Goal: Task Accomplishment & Management: Manage account settings

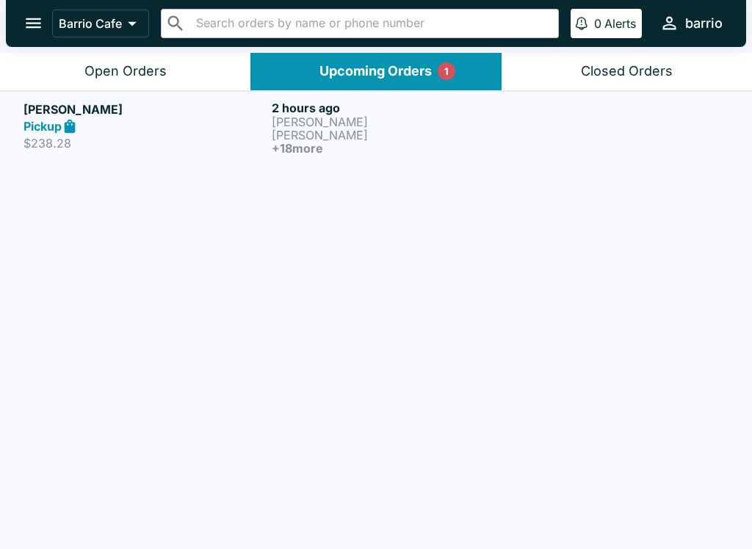
click at [177, 64] on button "Open Orders" at bounding box center [125, 71] width 250 height 37
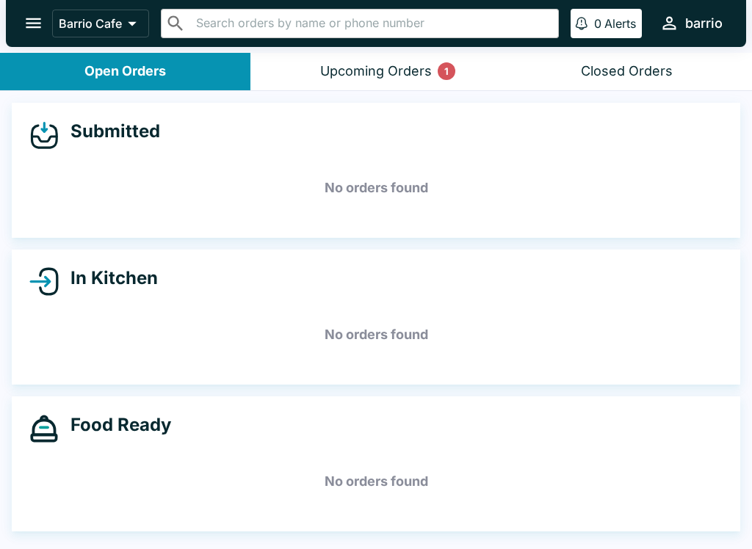
click at [410, 58] on button "Upcoming Orders 1" at bounding box center [375, 71] width 250 height 37
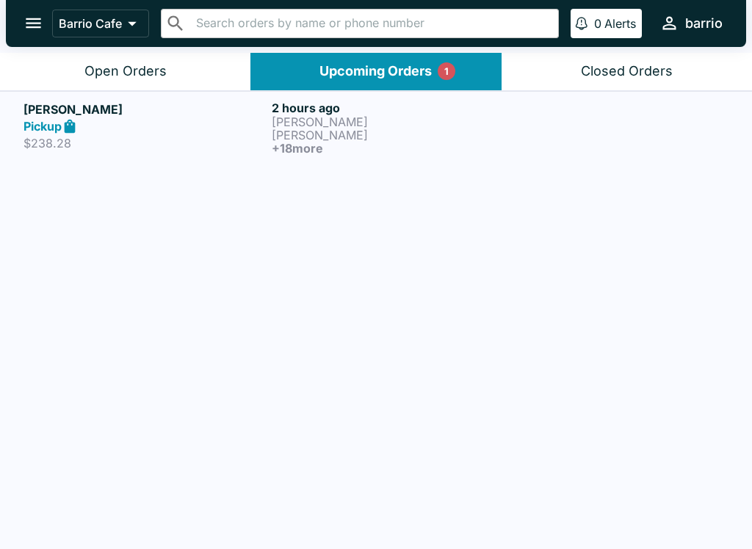
click at [309, 126] on p "[PERSON_NAME]" at bounding box center [393, 121] width 242 height 13
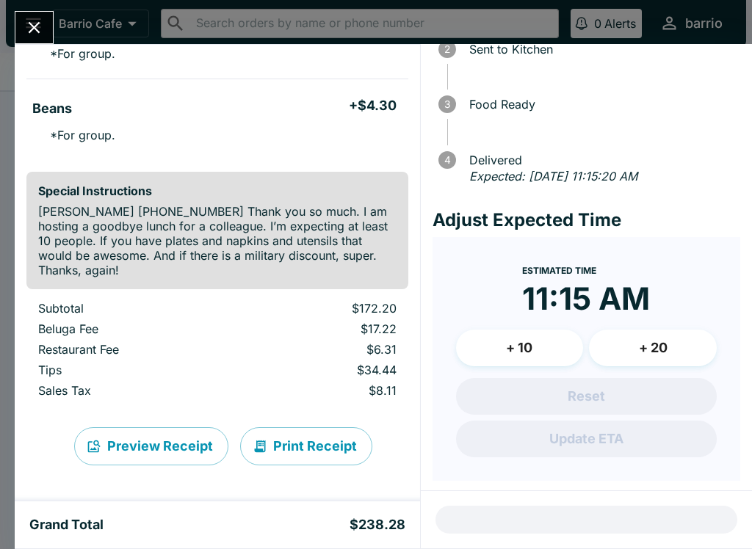
scroll to position [1811, 0]
click at [300, 447] on button "Print Receipt" at bounding box center [306, 446] width 132 height 38
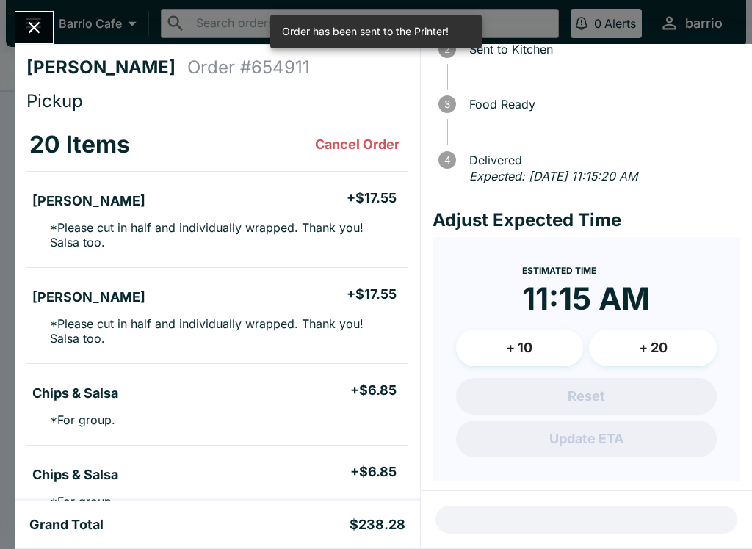
scroll to position [0, 0]
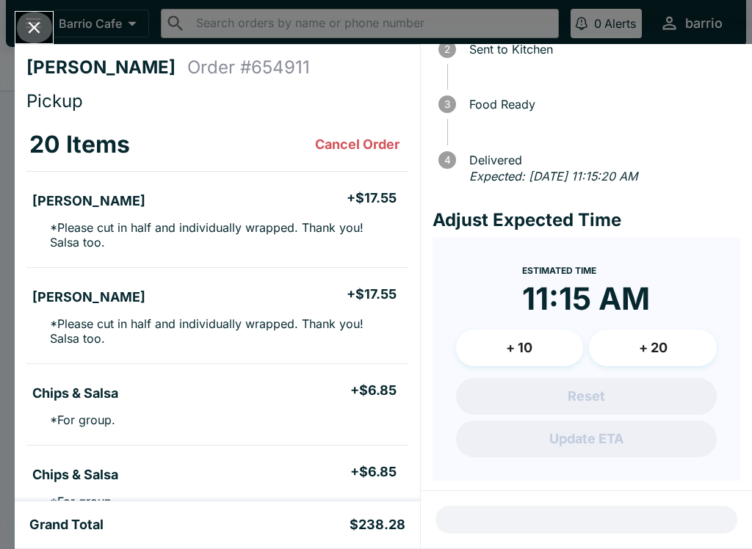
click at [34, 18] on icon "Close" at bounding box center [34, 28] width 20 height 20
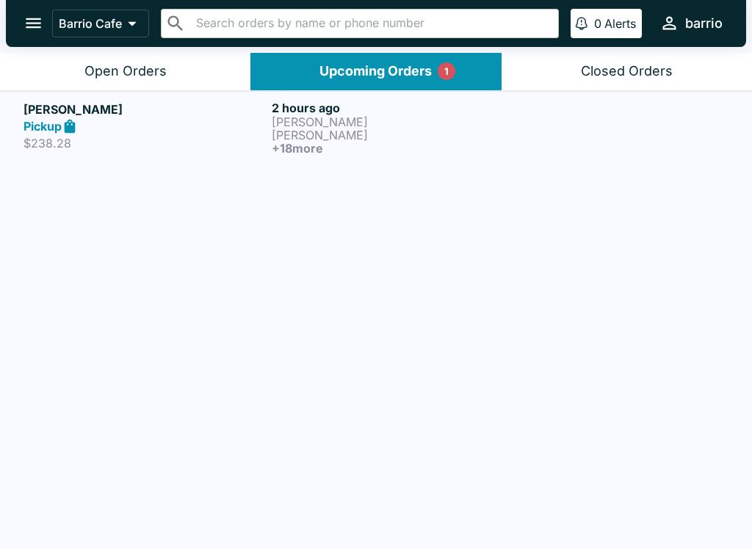
click at [244, 129] on div "Pickup" at bounding box center [144, 126] width 242 height 17
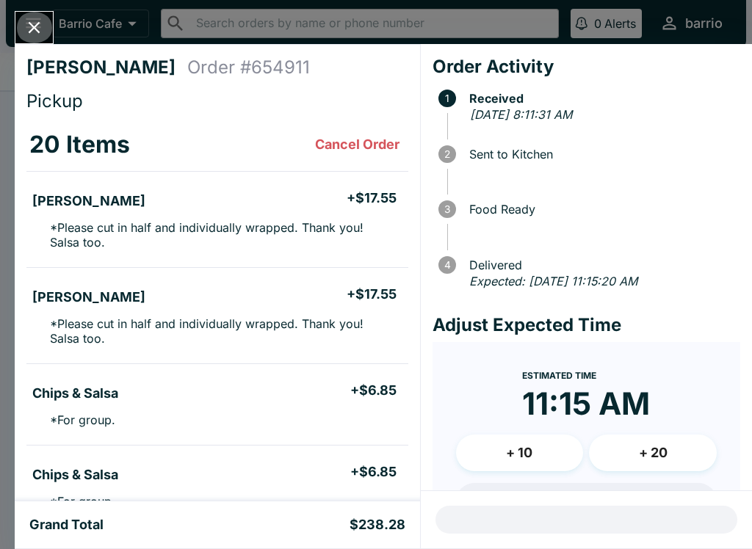
click at [37, 21] on icon "Close" at bounding box center [34, 28] width 20 height 20
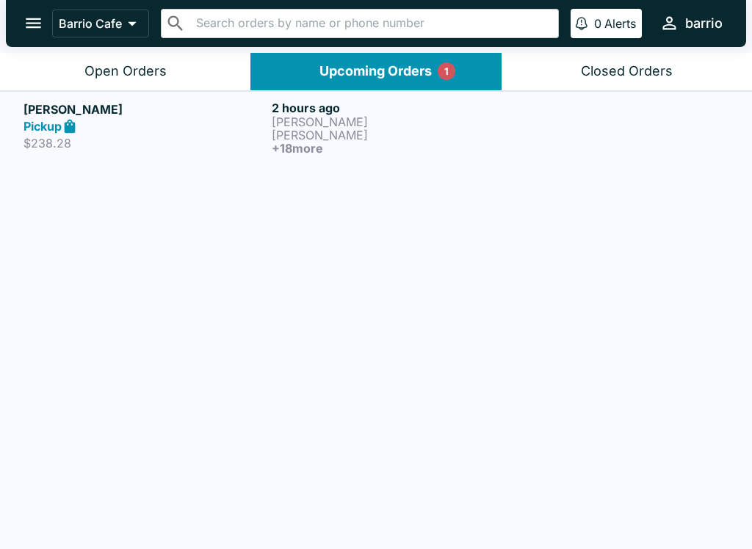
click at [94, 71] on div "Open Orders" at bounding box center [125, 71] width 82 height 17
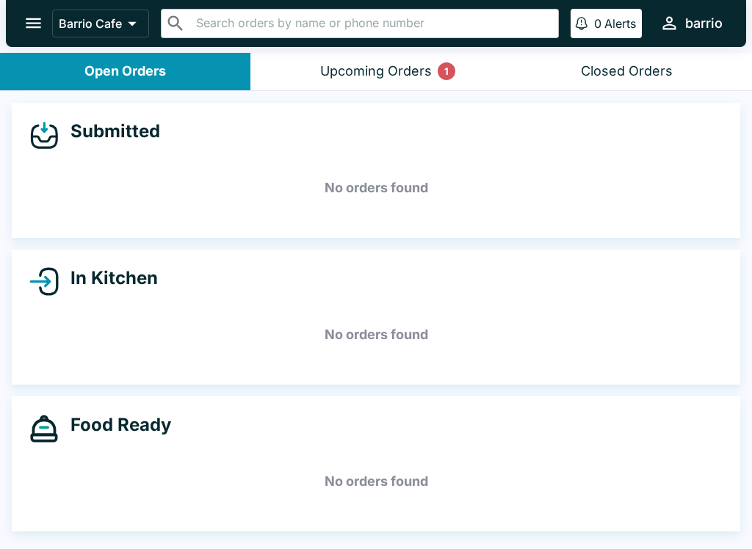
click at [373, 63] on div "Upcoming Orders 1" at bounding box center [376, 71] width 112 height 17
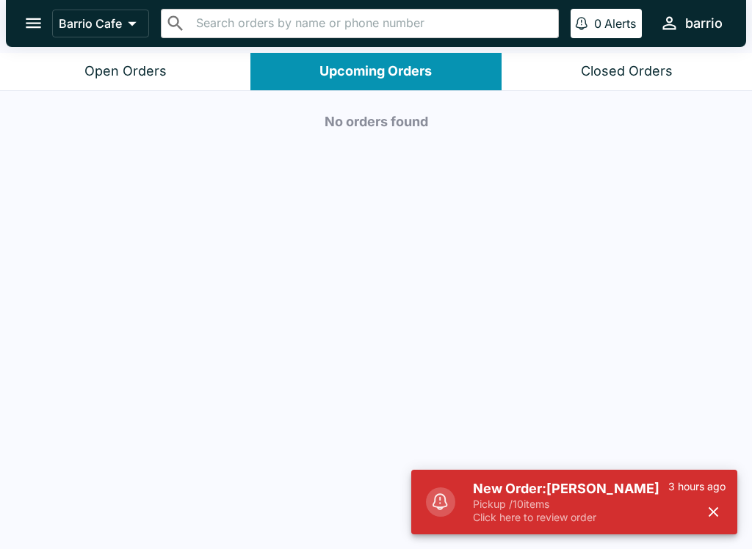
scroll to position [2, 0]
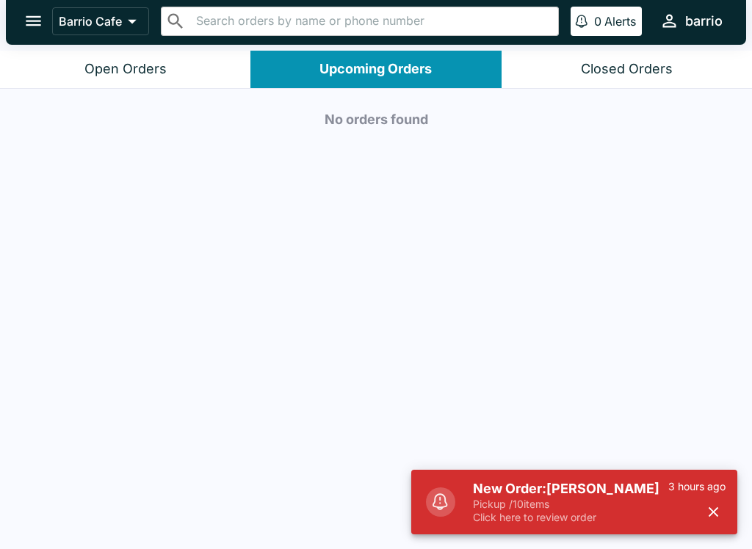
click at [98, 64] on div "Open Orders" at bounding box center [125, 69] width 82 height 17
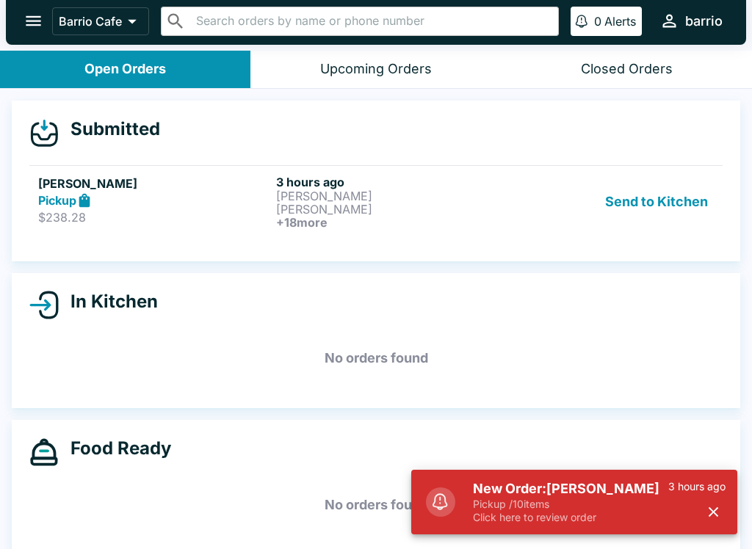
click at [723, 508] on button "button" at bounding box center [713, 512] width 24 height 24
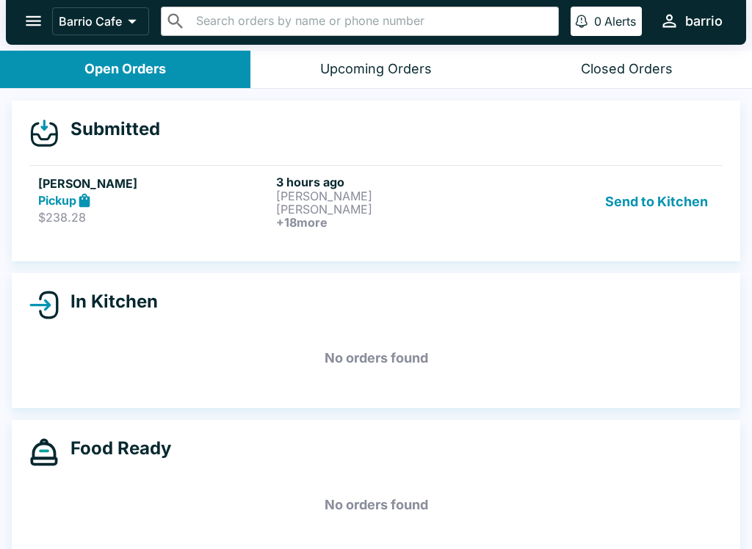
click at [659, 209] on button "Send to Kitchen" at bounding box center [656, 202] width 115 height 54
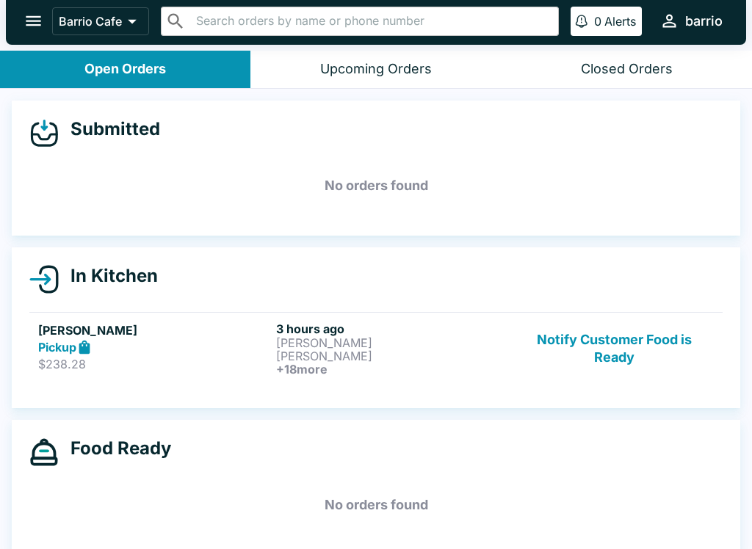
click at [612, 343] on button "Notify Customer Food is Ready" at bounding box center [614, 349] width 199 height 54
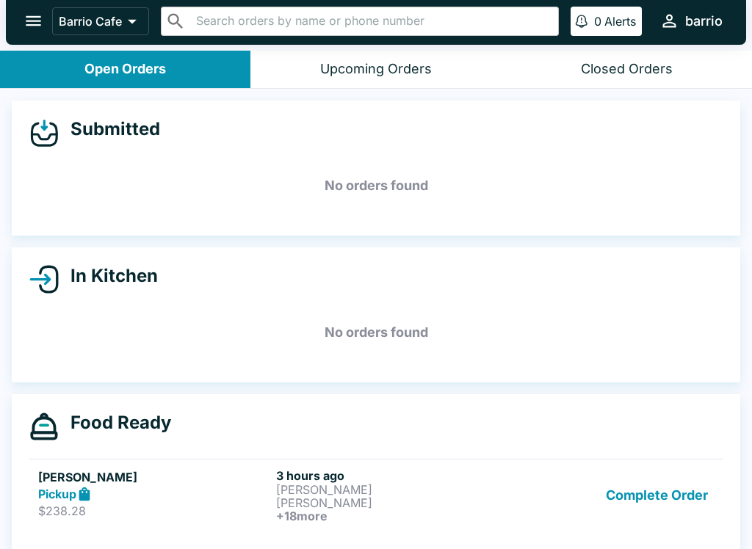
click at [128, 480] on h5 "[PERSON_NAME]" at bounding box center [154, 477] width 232 height 18
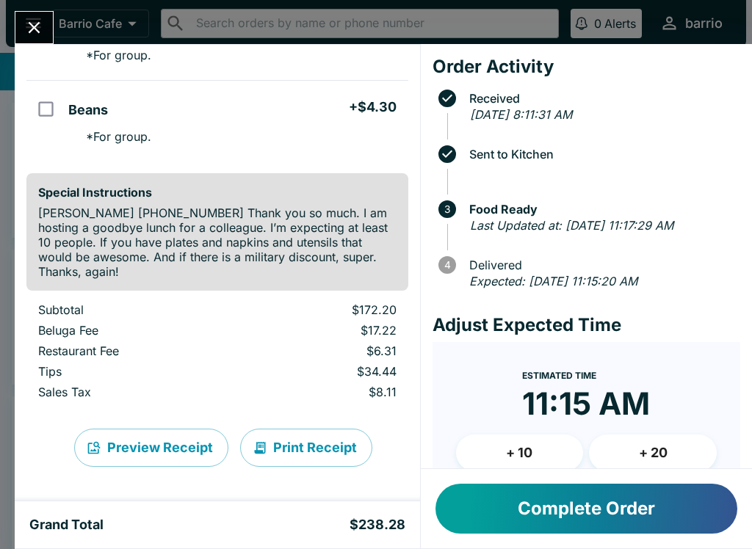
scroll to position [1810, 0]
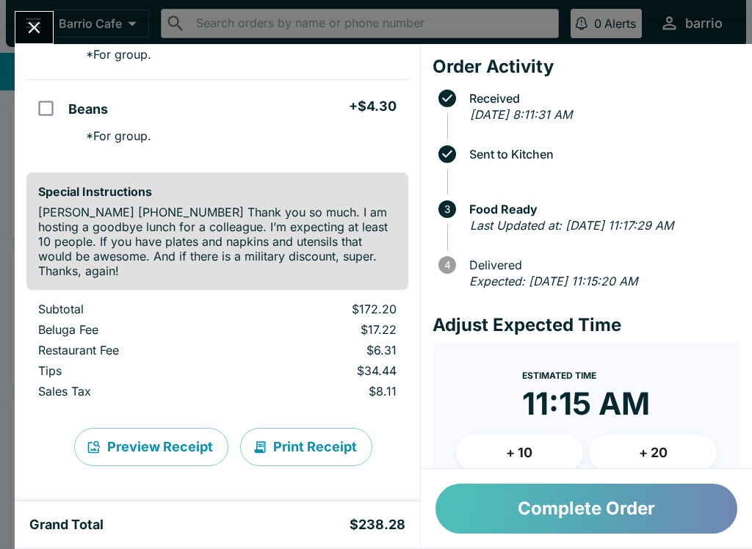
click at [529, 507] on button "Complete Order" at bounding box center [586, 509] width 302 height 50
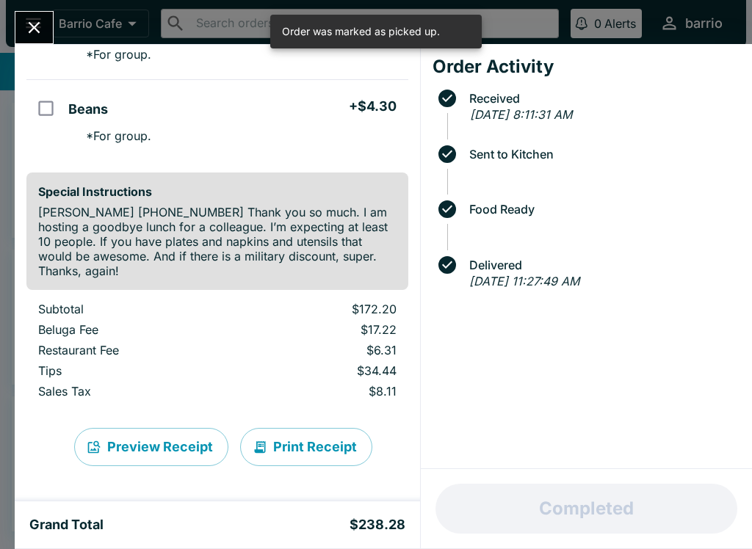
click at [46, 15] on button "Close" at bounding box center [33, 28] width 37 height 32
